Goal: Use online tool/utility: Utilize a website feature to perform a specific function

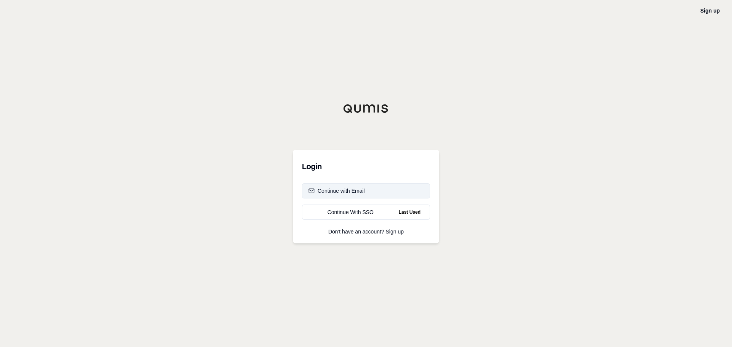
click at [345, 194] on div "Continue with Email" at bounding box center [336, 191] width 56 height 8
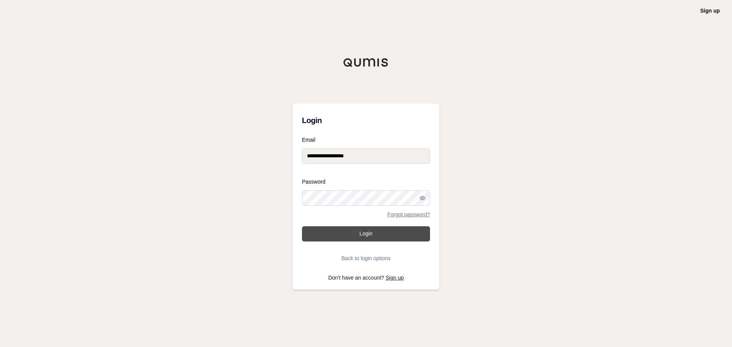
click at [355, 229] on button "Login" at bounding box center [366, 233] width 128 height 15
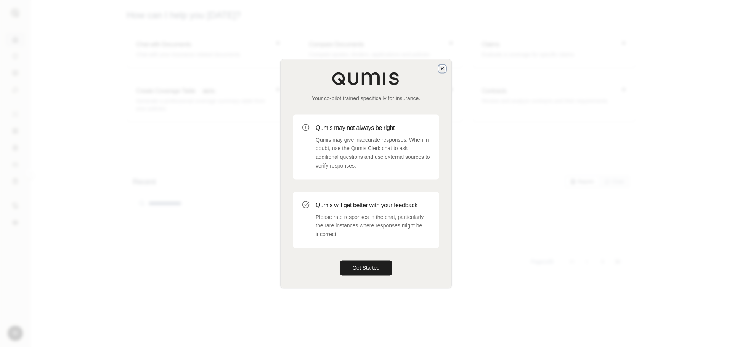
click at [442, 70] on icon "button" at bounding box center [442, 69] width 6 height 6
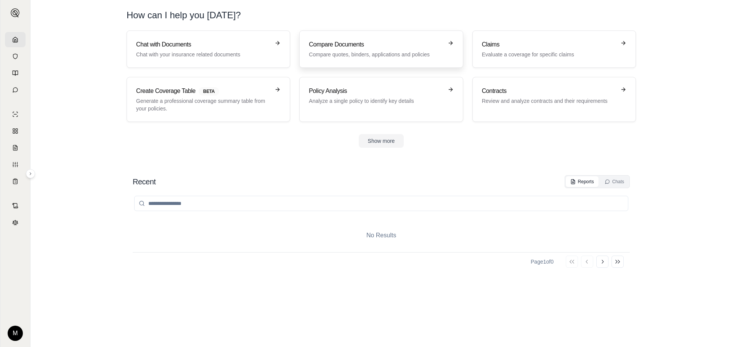
click at [371, 48] on h3 "Compare Documents" at bounding box center [376, 44] width 134 height 9
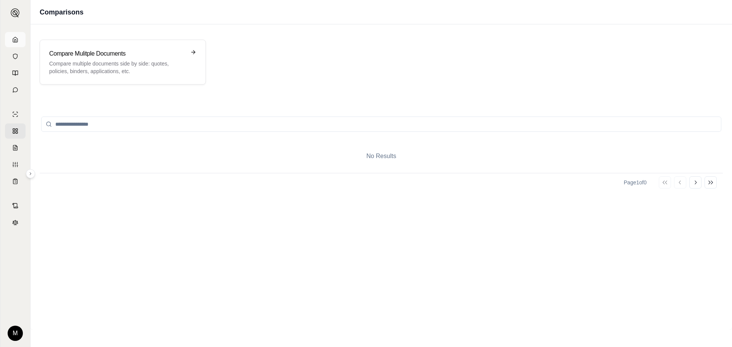
click at [14, 40] on icon at bounding box center [15, 40] width 6 height 6
